Goal: Use online tool/utility

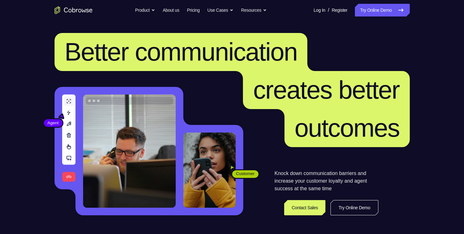
click at [391, 12] on link "Try Online Demo" at bounding box center [382, 10] width 55 height 13
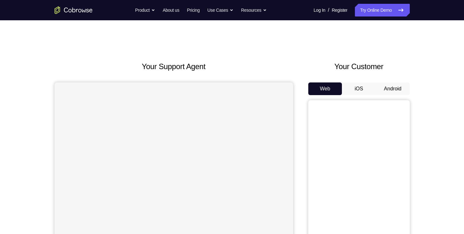
click at [394, 88] on button "Android" at bounding box center [393, 88] width 34 height 13
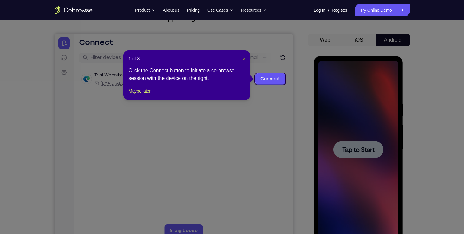
click at [244, 59] on span "×" at bounding box center [244, 58] width 3 height 5
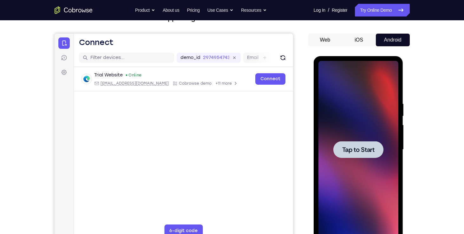
click at [353, 150] on span "Tap to Start" at bounding box center [358, 150] width 32 height 6
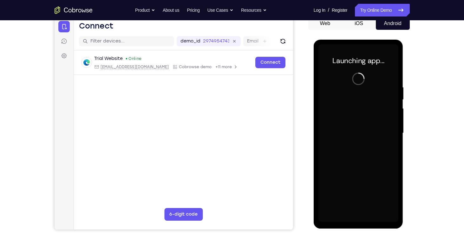
scroll to position [60, 0]
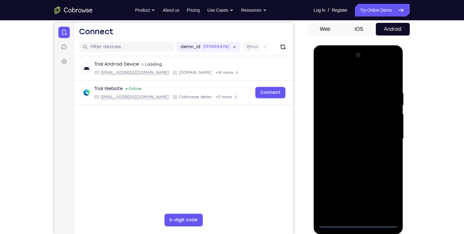
click at [335, 225] on div at bounding box center [358, 139] width 80 height 178
click at [335, 223] on div at bounding box center [358, 139] width 80 height 178
click at [327, 212] on div at bounding box center [358, 139] width 80 height 178
click at [338, 93] on div at bounding box center [358, 139] width 80 height 178
click at [369, 209] on div at bounding box center [358, 139] width 80 height 178
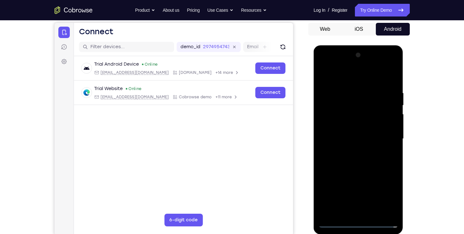
click at [338, 92] on div at bounding box center [358, 139] width 80 height 178
click at [346, 79] on div at bounding box center [358, 139] width 80 height 178
click at [331, 104] on div at bounding box center [358, 139] width 80 height 178
click at [351, 150] on div at bounding box center [358, 139] width 80 height 178
click at [333, 128] on div at bounding box center [358, 139] width 80 height 178
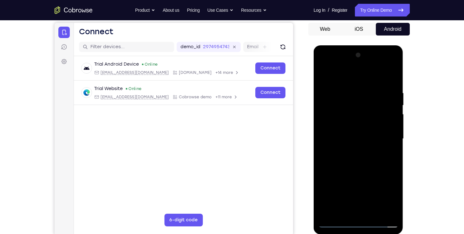
click at [340, 123] on div at bounding box center [358, 139] width 80 height 178
click at [354, 137] on div at bounding box center [358, 139] width 80 height 178
click at [355, 159] on div at bounding box center [358, 139] width 80 height 178
click at [394, 214] on div at bounding box center [358, 139] width 80 height 178
click at [373, 158] on div at bounding box center [358, 139] width 80 height 178
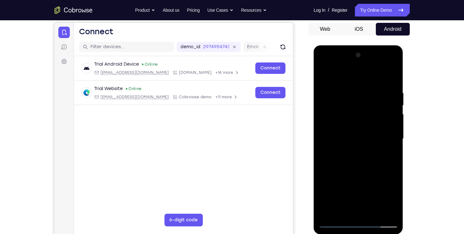
click at [374, 213] on div at bounding box center [358, 139] width 80 height 178
click at [363, 164] on div at bounding box center [358, 139] width 80 height 178
click at [385, 147] on div at bounding box center [358, 139] width 80 height 178
click at [360, 122] on div at bounding box center [358, 139] width 80 height 178
click at [343, 207] on div at bounding box center [358, 139] width 80 height 178
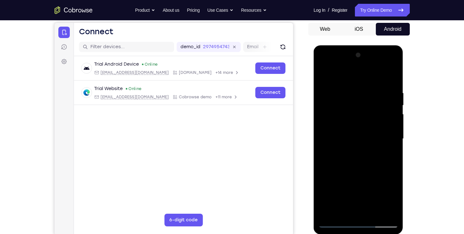
click at [340, 211] on div at bounding box center [358, 139] width 80 height 178
click at [377, 174] on div at bounding box center [358, 139] width 80 height 178
click at [374, 183] on div at bounding box center [358, 139] width 80 height 178
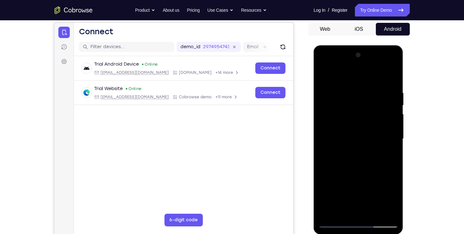
click at [388, 150] on div at bounding box center [358, 139] width 80 height 178
click at [323, 74] on div at bounding box center [358, 139] width 80 height 178
click at [354, 136] on div at bounding box center [358, 139] width 80 height 178
click at [348, 209] on div at bounding box center [358, 139] width 80 height 178
click at [342, 211] on div at bounding box center [358, 139] width 80 height 178
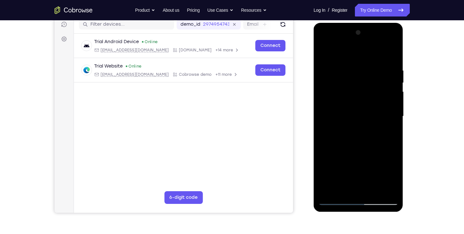
scroll to position [80, 0]
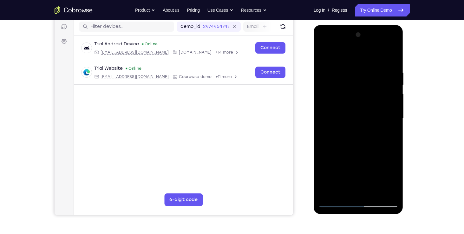
click at [363, 156] on div at bounding box center [358, 119] width 80 height 178
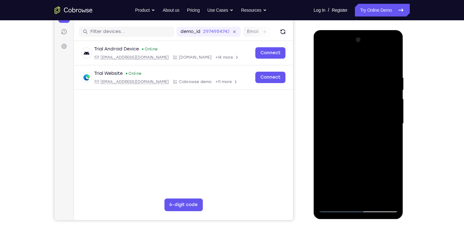
scroll to position [76, 0]
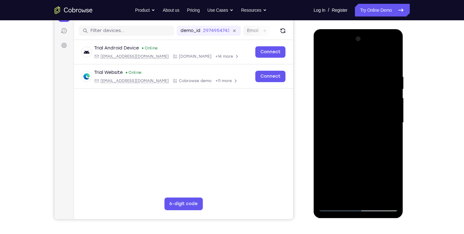
click at [324, 158] on div at bounding box center [358, 123] width 80 height 178
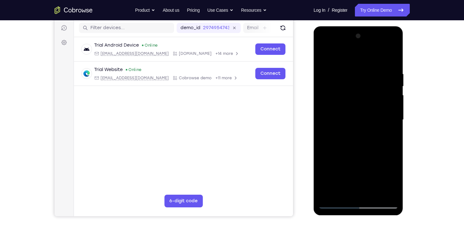
click at [380, 130] on div at bounding box center [358, 120] width 80 height 178
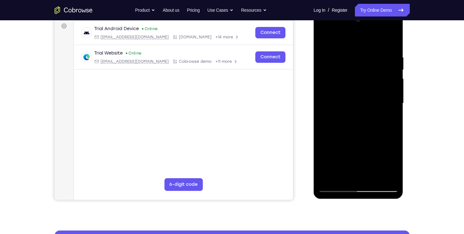
click at [393, 153] on div at bounding box center [358, 104] width 80 height 178
click at [373, 176] on div at bounding box center [358, 104] width 80 height 178
click at [324, 29] on div at bounding box center [358, 104] width 80 height 178
click at [349, 172] on div at bounding box center [358, 104] width 80 height 178
click at [342, 176] on div at bounding box center [358, 104] width 80 height 178
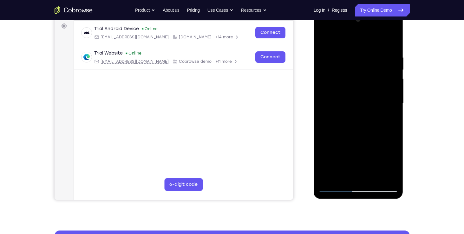
click at [386, 123] on div at bounding box center [358, 104] width 80 height 178
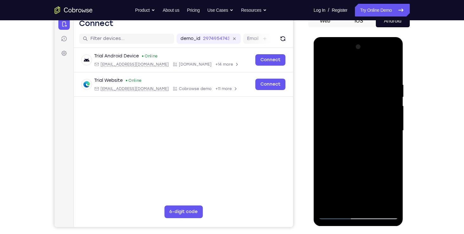
scroll to position [67, 0]
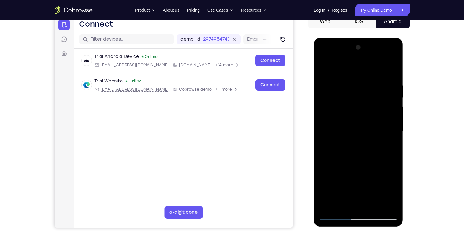
click at [376, 163] on div at bounding box center [358, 131] width 80 height 178
click at [379, 155] on div at bounding box center [358, 131] width 80 height 178
click at [374, 155] on div at bounding box center [358, 131] width 80 height 178
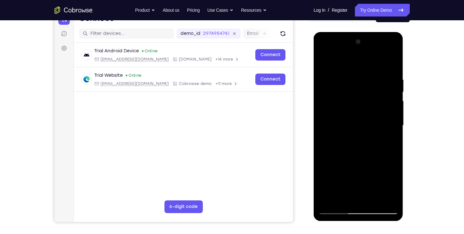
scroll to position [73, 0]
click at [375, 171] on div at bounding box center [358, 125] width 80 height 178
click at [388, 136] on div at bounding box center [358, 125] width 80 height 178
click at [321, 63] on div at bounding box center [358, 125] width 80 height 178
click at [344, 133] on div at bounding box center [358, 125] width 80 height 178
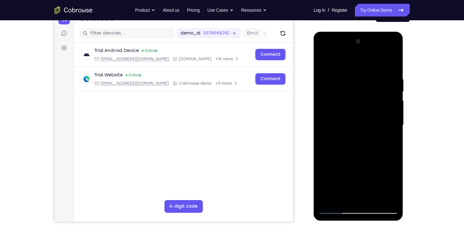
click at [324, 61] on div at bounding box center [358, 125] width 80 height 178
click at [393, 90] on div at bounding box center [358, 125] width 80 height 178
click at [323, 91] on div at bounding box center [358, 125] width 80 height 178
click at [343, 107] on div at bounding box center [358, 125] width 80 height 178
click at [321, 62] on div at bounding box center [358, 125] width 80 height 178
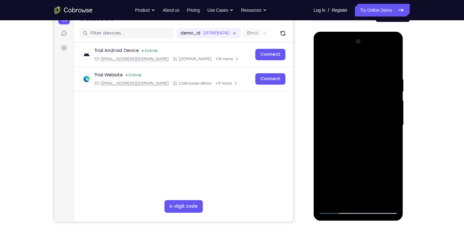
click at [326, 60] on div at bounding box center [358, 125] width 80 height 178
click at [393, 60] on div at bounding box center [358, 125] width 80 height 178
click at [324, 64] on div at bounding box center [358, 125] width 80 height 178
click at [395, 61] on div at bounding box center [358, 125] width 80 height 178
click at [375, 75] on div at bounding box center [358, 125] width 80 height 178
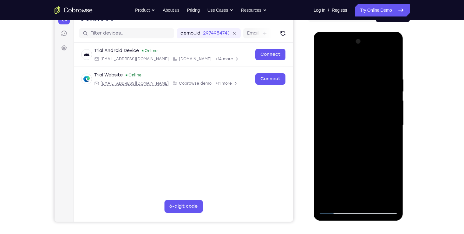
click at [324, 61] on div at bounding box center [358, 125] width 80 height 178
click at [350, 75] on div at bounding box center [358, 125] width 80 height 178
click at [385, 198] on div at bounding box center [358, 125] width 80 height 178
click at [392, 65] on div at bounding box center [358, 125] width 80 height 178
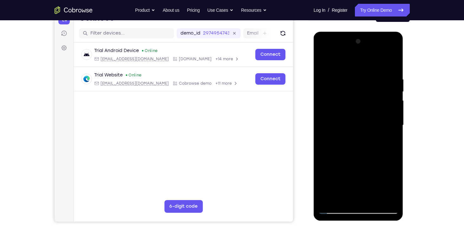
click at [363, 76] on div at bounding box center [358, 125] width 80 height 178
click at [375, 65] on div at bounding box center [358, 125] width 80 height 178
click at [390, 61] on div at bounding box center [358, 125] width 80 height 178
click at [388, 70] on div at bounding box center [358, 125] width 80 height 178
click at [392, 63] on div at bounding box center [358, 125] width 80 height 178
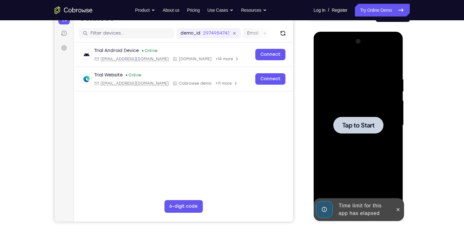
click at [359, 119] on div at bounding box center [358, 125] width 50 height 17
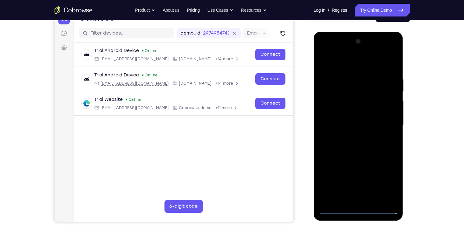
click at [336, 208] on div at bounding box center [358, 125] width 80 height 178
click at [331, 199] on div at bounding box center [358, 125] width 80 height 178
click at [336, 77] on div at bounding box center [358, 125] width 80 height 178
click at [368, 197] on div at bounding box center [358, 125] width 80 height 178
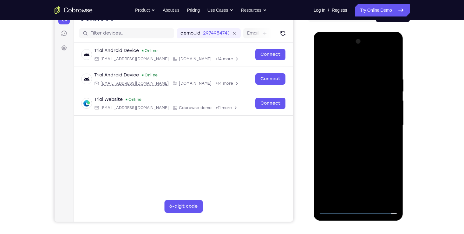
click at [339, 77] on div at bounding box center [358, 125] width 80 height 178
click at [342, 64] on div at bounding box center [358, 125] width 80 height 178
click at [331, 89] on div at bounding box center [358, 125] width 80 height 178
click at [366, 201] on div at bounding box center [358, 125] width 80 height 178
click at [333, 116] on div at bounding box center [358, 125] width 80 height 178
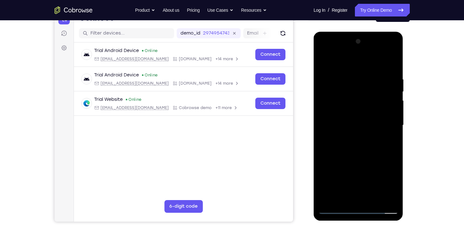
click at [344, 108] on div at bounding box center [358, 125] width 80 height 178
click at [350, 125] on div at bounding box center [358, 125] width 80 height 178
click at [353, 144] on div at bounding box center [358, 125] width 80 height 178
click at [356, 144] on div at bounding box center [358, 125] width 80 height 178
click at [356, 137] on div at bounding box center [358, 125] width 80 height 178
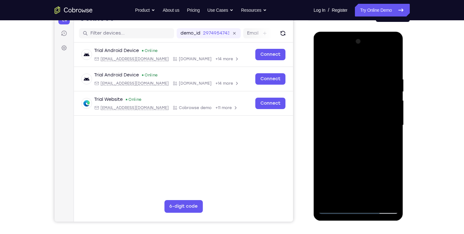
click at [373, 142] on div at bounding box center [358, 125] width 80 height 178
click at [352, 75] on div at bounding box center [358, 125] width 80 height 178
click at [392, 63] on div at bounding box center [358, 125] width 80 height 178
click at [393, 199] on div at bounding box center [358, 125] width 80 height 178
click at [328, 199] on div at bounding box center [358, 125] width 80 height 178
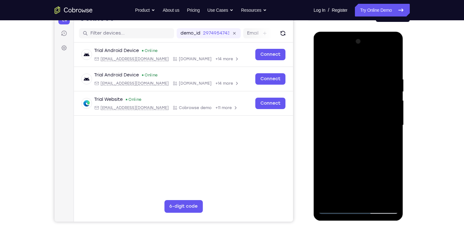
click at [328, 199] on div at bounding box center [358, 125] width 80 height 178
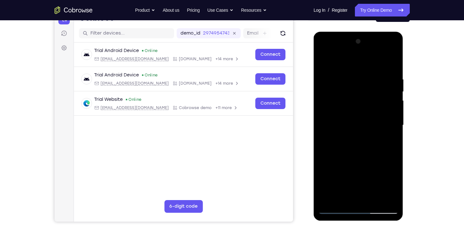
click at [328, 199] on div at bounding box center [358, 125] width 80 height 178
click at [371, 199] on div at bounding box center [358, 125] width 80 height 178
click at [354, 148] on div at bounding box center [358, 125] width 80 height 178
click at [388, 133] on div at bounding box center [358, 125] width 80 height 178
click at [323, 62] on div at bounding box center [358, 125] width 80 height 178
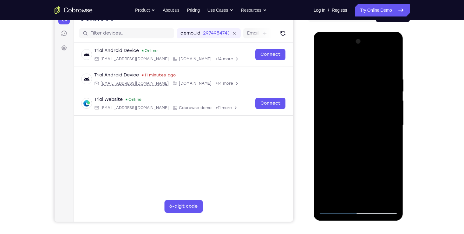
click at [328, 197] on div at bounding box center [358, 125] width 80 height 178
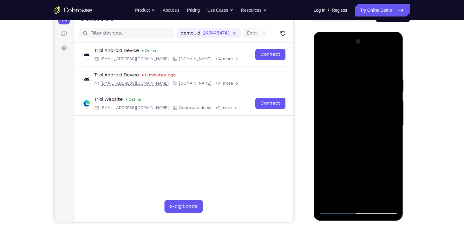
click at [328, 197] on div at bounding box center [358, 125] width 80 height 178
drag, startPoint x: 388, startPoint y: 77, endPoint x: 352, endPoint y: 71, distance: 36.6
click at [352, 71] on div at bounding box center [358, 125] width 80 height 178
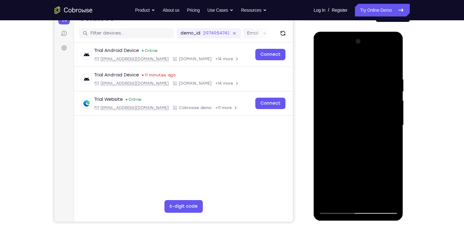
drag, startPoint x: 385, startPoint y: 77, endPoint x: 325, endPoint y: 82, distance: 59.8
click at [325, 82] on div at bounding box center [358, 125] width 80 height 178
drag, startPoint x: 381, startPoint y: 76, endPoint x: 307, endPoint y: 80, distance: 74.3
click at [314, 80] on html "Online web based iOS Simulators and Android Emulators. Run iPhone, iPad, Mobile…" at bounding box center [359, 127] width 90 height 190
drag, startPoint x: 378, startPoint y: 73, endPoint x: 317, endPoint y: 73, distance: 60.9
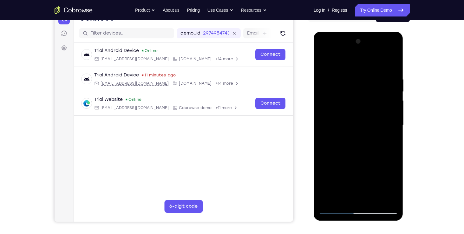
click at [317, 73] on div at bounding box center [359, 126] width 90 height 189
drag, startPoint x: 396, startPoint y: 73, endPoint x: 310, endPoint y: 76, distance: 86.9
click at [314, 76] on html "Online web based iOS Simulators and Android Emulators. Run iPhone, iPad, Mobile…" at bounding box center [359, 127] width 90 height 190
drag, startPoint x: 381, startPoint y: 72, endPoint x: 356, endPoint y: 68, distance: 26.0
click at [356, 68] on div at bounding box center [358, 125] width 80 height 178
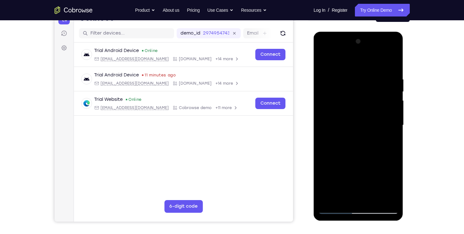
click at [362, 68] on div at bounding box center [358, 125] width 80 height 178
click at [391, 62] on div at bounding box center [358, 125] width 80 height 178
click at [374, 200] on div at bounding box center [358, 125] width 80 height 178
click at [394, 91] on div at bounding box center [358, 125] width 80 height 178
click at [323, 90] on div at bounding box center [358, 125] width 80 height 178
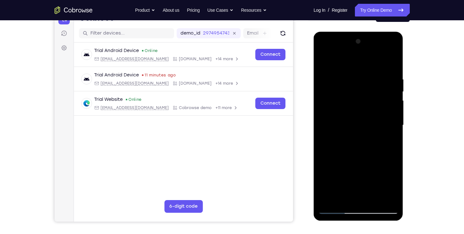
click at [323, 60] on div at bounding box center [358, 125] width 80 height 178
click at [344, 202] on div at bounding box center [358, 125] width 80 height 178
click at [388, 140] on div at bounding box center [358, 125] width 80 height 178
click at [342, 200] on div at bounding box center [358, 125] width 80 height 178
click at [329, 193] on div at bounding box center [358, 125] width 80 height 178
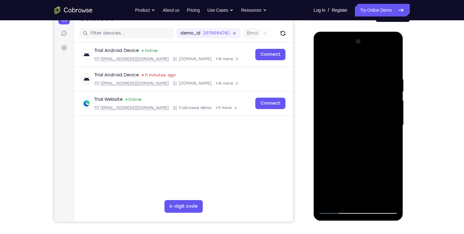
click at [329, 193] on div at bounding box center [358, 125] width 80 height 178
click at [329, 199] on div at bounding box center [358, 125] width 80 height 178
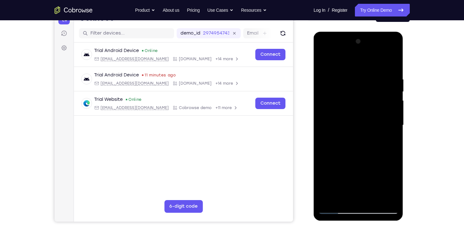
click at [329, 199] on div at bounding box center [358, 125] width 80 height 178
click at [371, 201] on div at bounding box center [358, 125] width 80 height 178
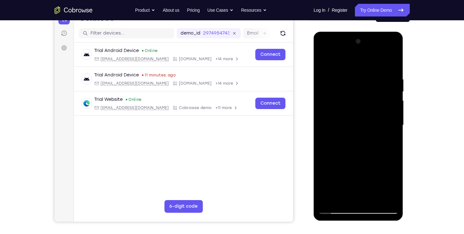
click at [323, 61] on div at bounding box center [358, 125] width 80 height 178
click at [332, 199] on div at bounding box center [358, 125] width 80 height 178
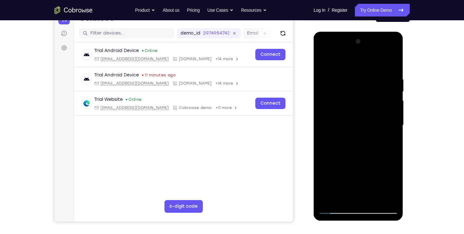
click at [332, 199] on div at bounding box center [358, 125] width 80 height 178
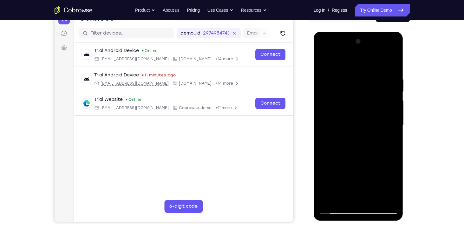
click at [332, 199] on div at bounding box center [358, 125] width 80 height 178
click at [394, 63] on div at bounding box center [358, 125] width 80 height 178
click at [324, 61] on div at bounding box center [358, 125] width 80 height 178
